Goal: Information Seeking & Learning: Learn about a topic

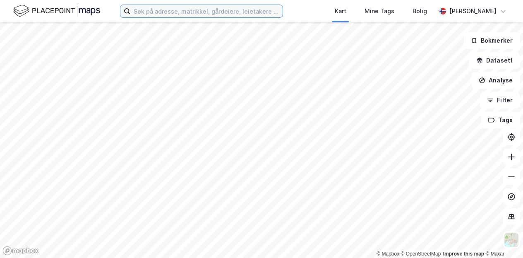
click at [164, 11] on input at bounding box center [206, 11] width 152 height 12
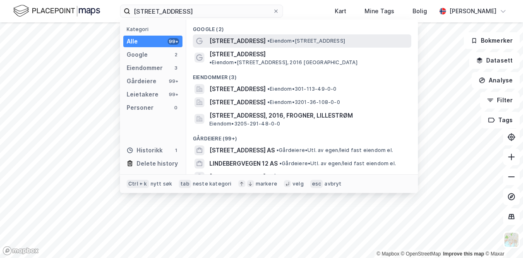
click at [237, 41] on span "[STREET_ADDRESS]" at bounding box center [237, 41] width 56 height 10
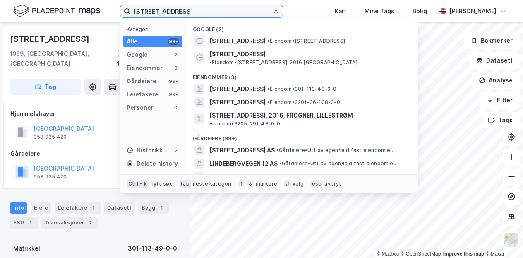
click at [197, 5] on label "[STREET_ADDRESS]" at bounding box center [201, 11] width 163 height 13
click at [197, 5] on input "[STREET_ADDRESS]" at bounding box center [201, 11] width 142 height 12
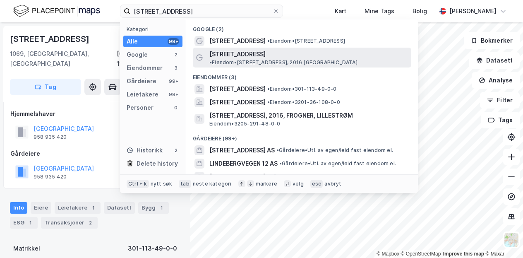
click at [226, 48] on div "[STREET_ADDRESS] • Eiendom • [STREET_ADDRESS], 2016 [GEOGRAPHIC_DATA]" at bounding box center [302, 58] width 219 height 20
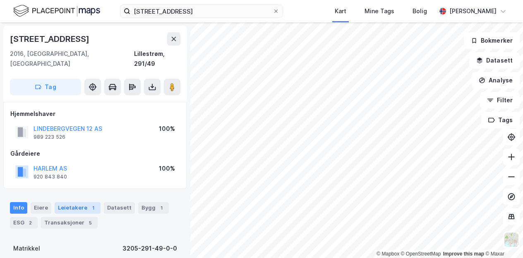
click at [59, 202] on div "Leietakere 1" at bounding box center [78, 208] width 46 height 12
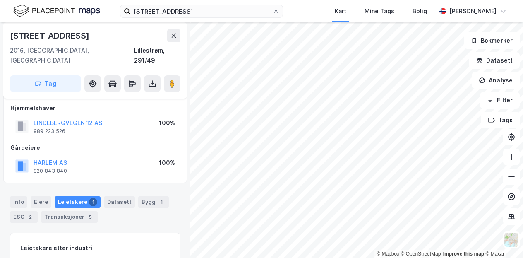
scroll to position [3, 0]
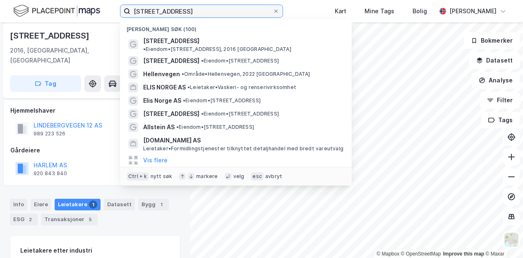
drag, startPoint x: 200, startPoint y: 13, endPoint x: 84, endPoint y: 10, distance: 115.9
click at [84, 10] on div "[STREET_ADDRESS] Nylige søk (100) [STREET_ADDRESS] • Eiendom • [STREET_ADDRESS]…" at bounding box center [261, 11] width 523 height 22
type input "langhus"
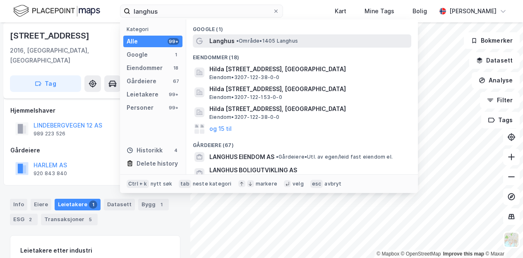
click at [215, 34] on div "Langhus • Område • 1405 [GEOGRAPHIC_DATA]" at bounding box center [302, 40] width 219 height 13
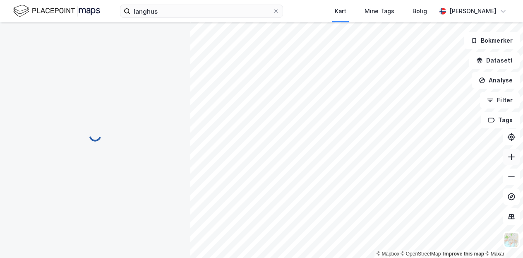
scroll to position [3, 0]
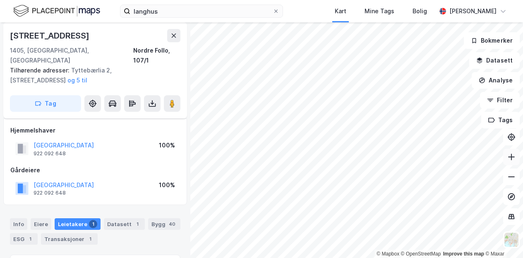
click at [510, 156] on icon at bounding box center [511, 157] width 8 height 8
click at [519, 161] on button at bounding box center [511, 157] width 17 height 17
click at [511, 176] on icon at bounding box center [511, 176] width 7 height 1
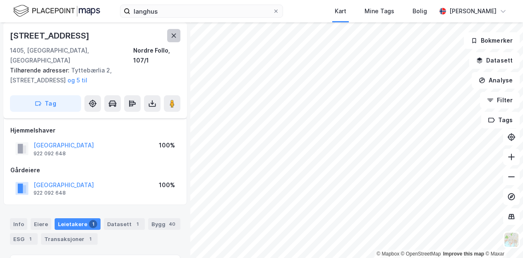
click at [171, 38] on icon at bounding box center [174, 35] width 7 height 7
